Goal: Task Accomplishment & Management: Use online tool/utility

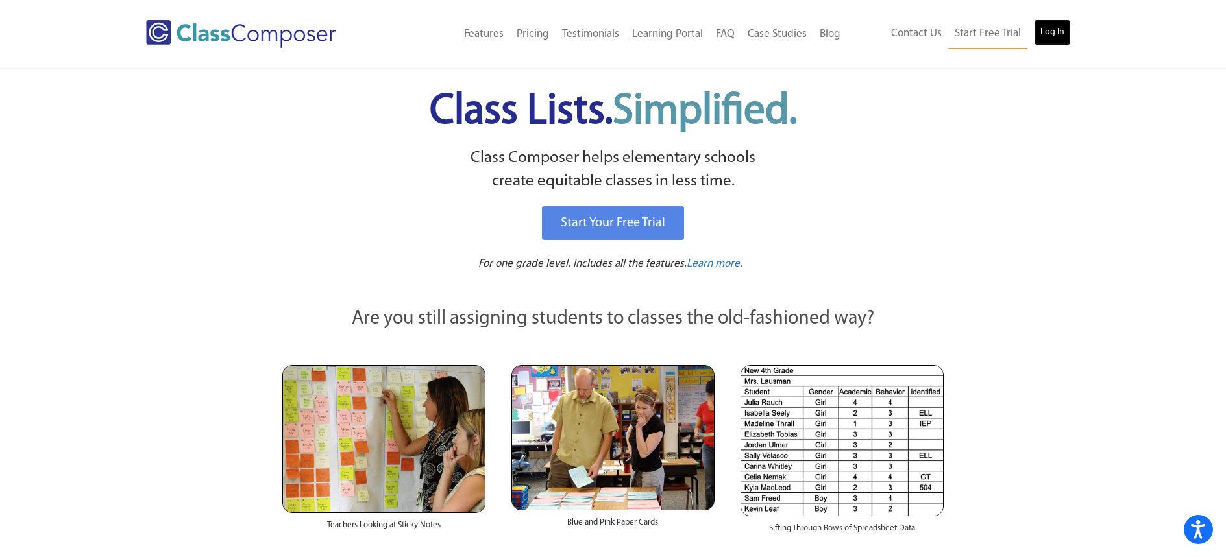
click at [1047, 30] on link "Log In" at bounding box center [1052, 32] width 37 height 26
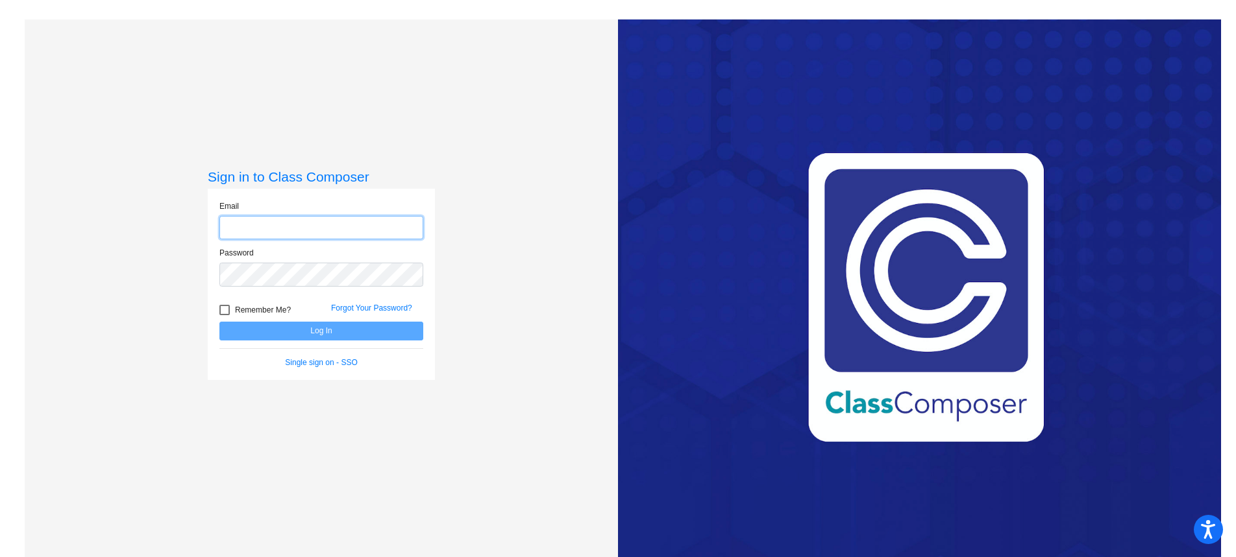
type input "wpena@pittsburgusd.net"
click at [306, 333] on button "Log In" at bounding box center [321, 331] width 204 height 19
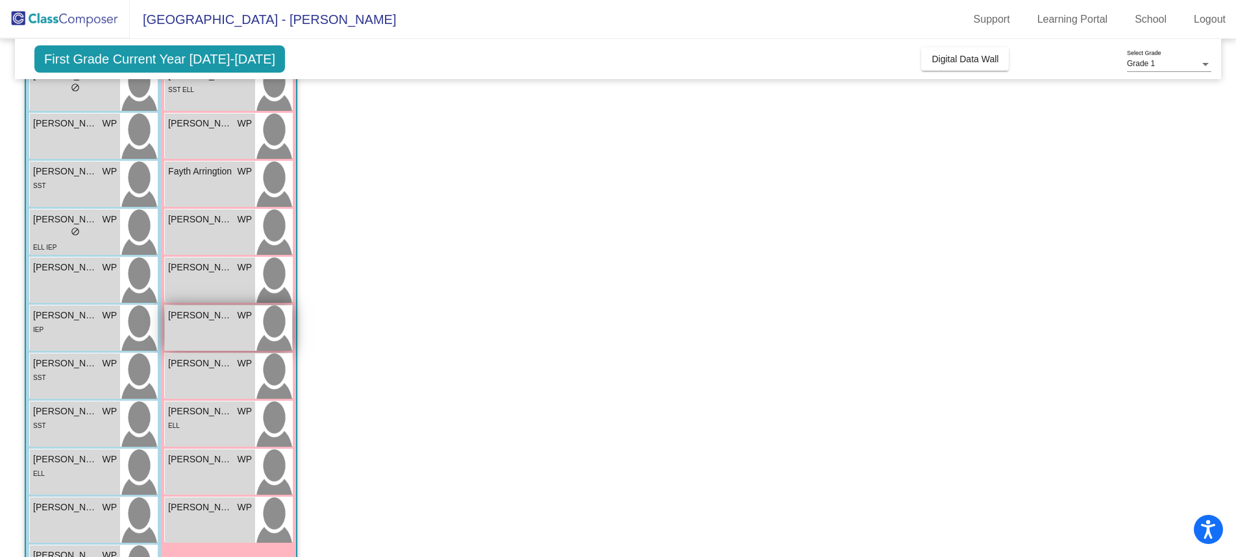
scroll to position [260, 0]
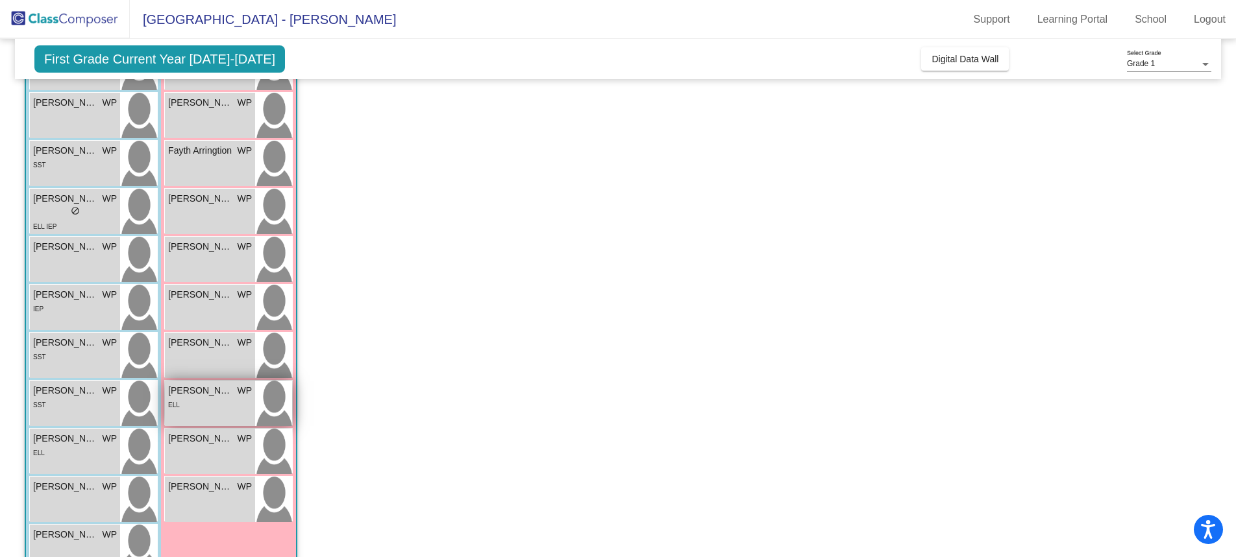
click at [213, 409] on div "ELL" at bounding box center [210, 405] width 84 height 14
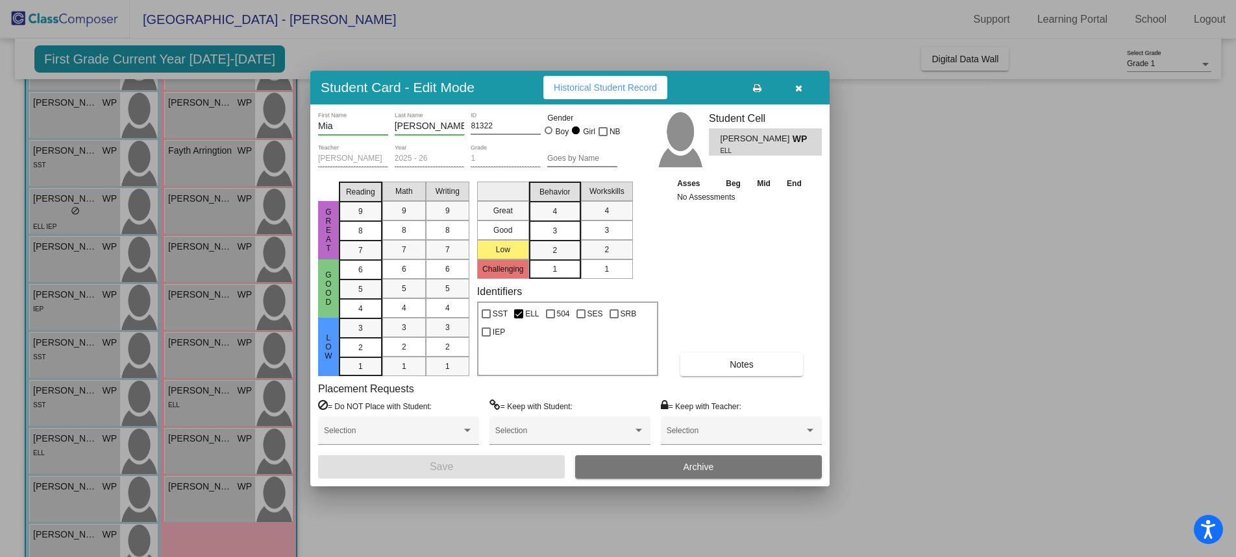
click at [797, 86] on icon "button" at bounding box center [798, 88] width 7 height 9
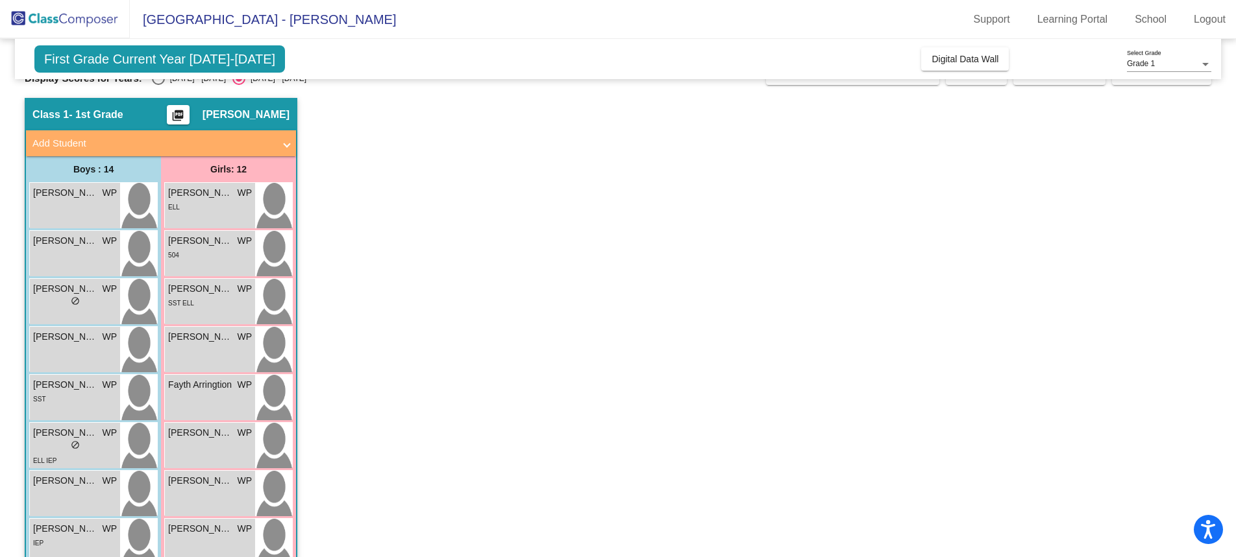
scroll to position [0, 0]
